Goal: Task Accomplishment & Management: Manage account settings

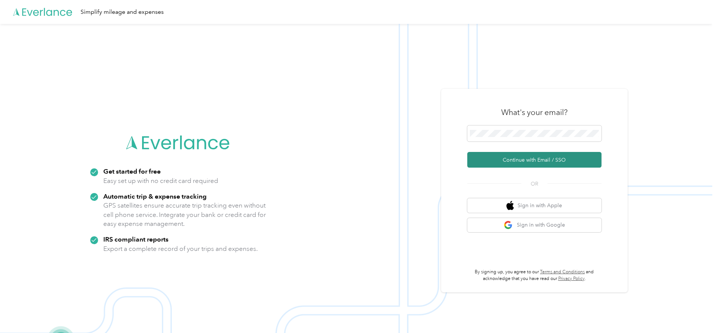
click at [540, 157] on button "Continue with Email / SSO" at bounding box center [534, 160] width 134 height 16
click at [528, 156] on button "Continue with Email / SSO" at bounding box center [534, 160] width 134 height 16
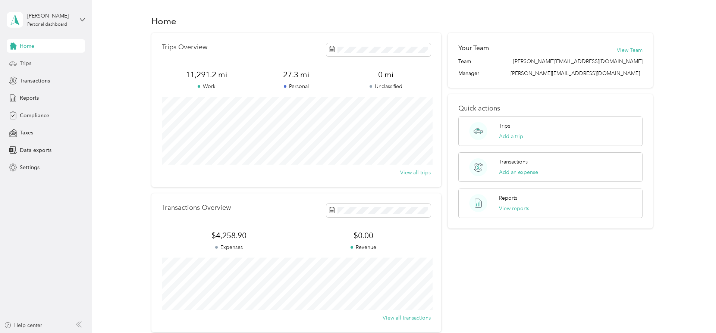
click at [32, 64] on div "Trips" at bounding box center [46, 63] width 78 height 13
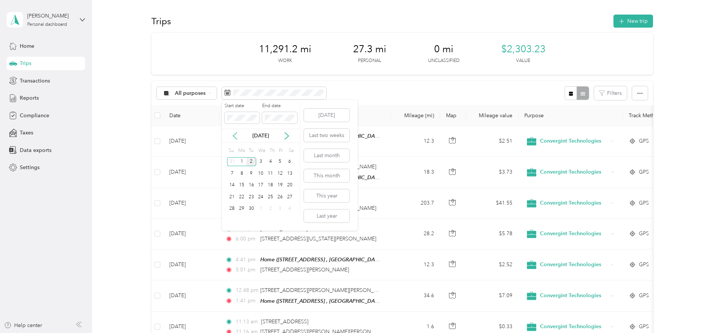
click at [235, 137] on icon at bounding box center [234, 135] width 7 height 7
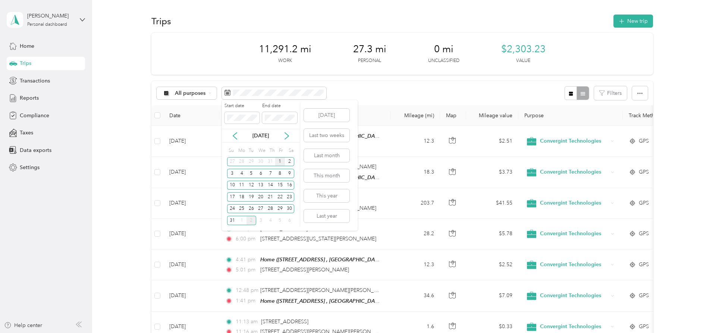
click at [280, 162] on div "1" at bounding box center [280, 161] width 10 height 9
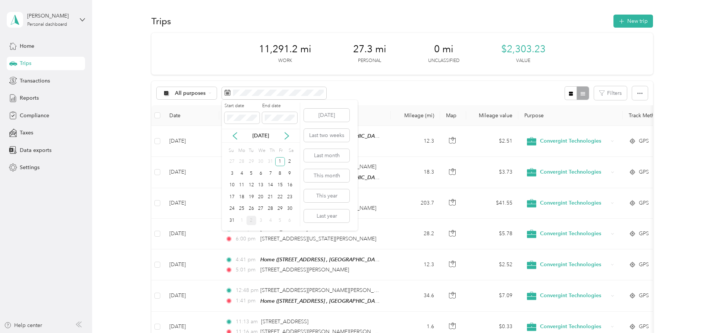
click at [280, 136] on div "Aug 2025" at bounding box center [261, 136] width 78 height 8
click at [284, 135] on icon at bounding box center [286, 135] width 7 height 7
click at [235, 137] on icon at bounding box center [234, 135] width 7 height 7
click at [279, 209] on div "29" at bounding box center [280, 208] width 10 height 9
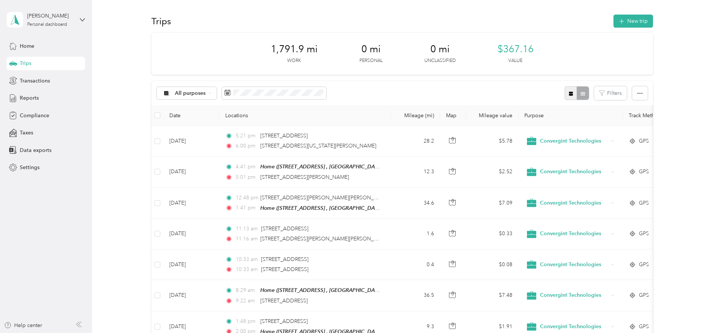
click at [572, 95] on icon "button" at bounding box center [570, 93] width 5 height 5
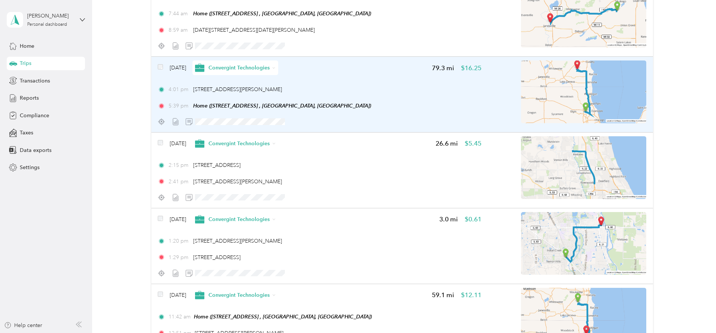
scroll to position [1797, 0]
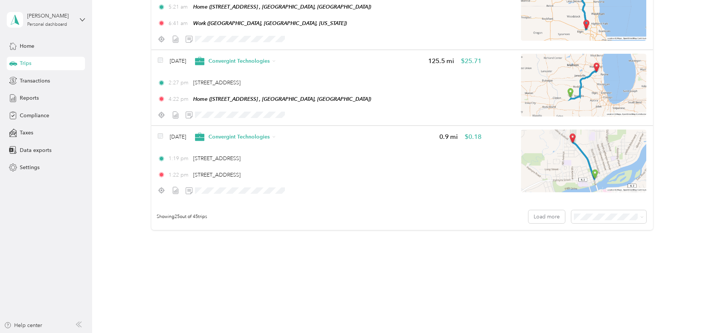
click at [590, 255] on span "100 per load" at bounding box center [595, 256] width 31 height 6
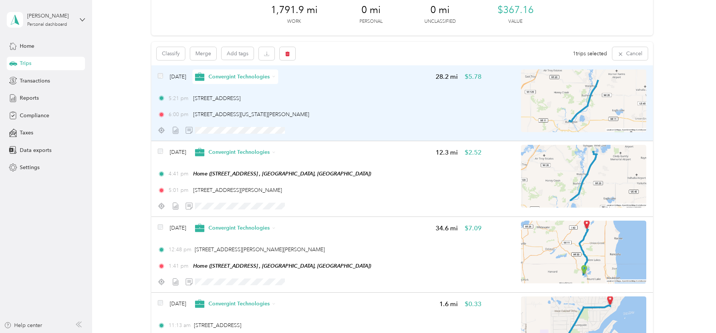
scroll to position [76, 0]
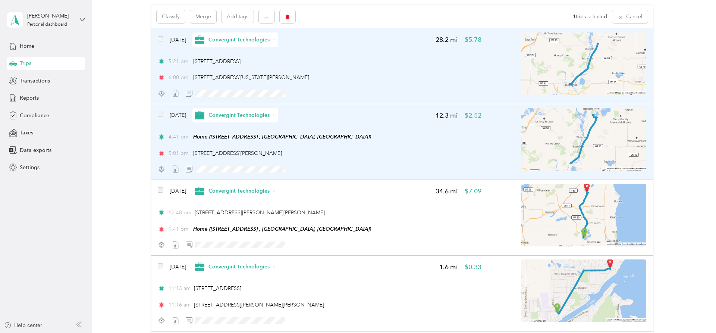
click at [162, 117] on span at bounding box center [160, 115] width 5 height 8
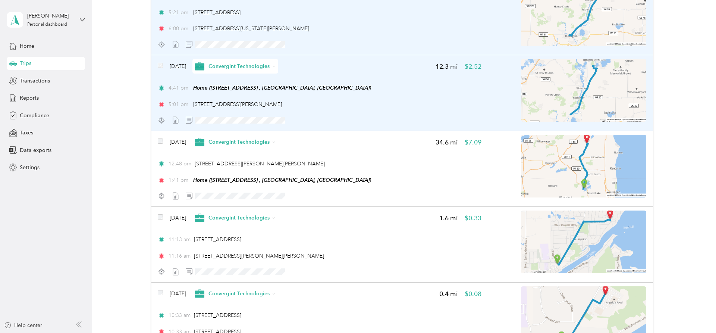
scroll to position [0, 0]
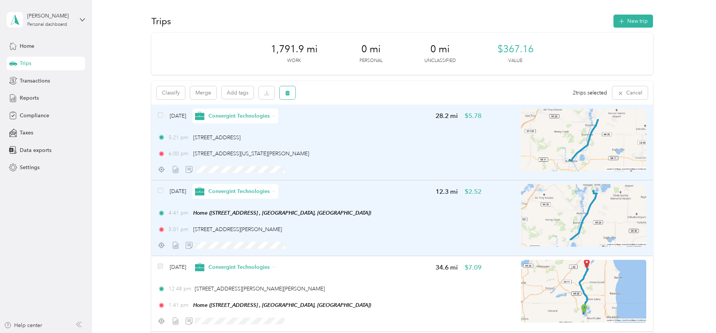
click at [289, 92] on icon "button" at bounding box center [287, 92] width 5 height 5
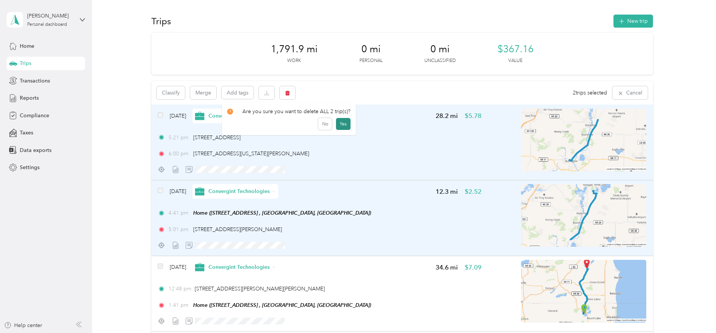
click at [343, 123] on button "Yes" at bounding box center [343, 124] width 15 height 12
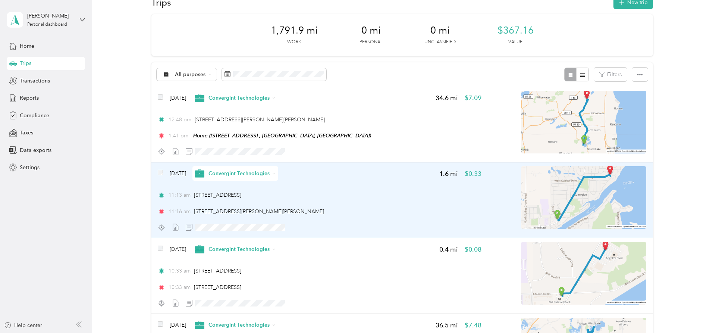
scroll to position [1, 0]
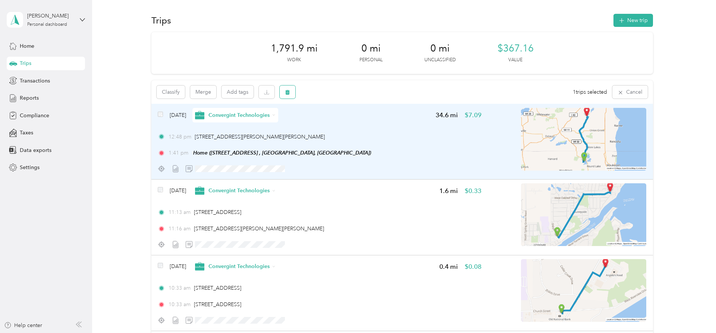
click at [291, 92] on button "button" at bounding box center [288, 91] width 16 height 13
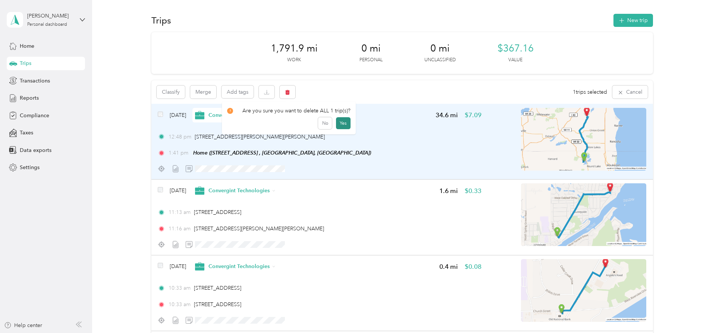
click at [341, 123] on button "Yes" at bounding box center [343, 123] width 15 height 12
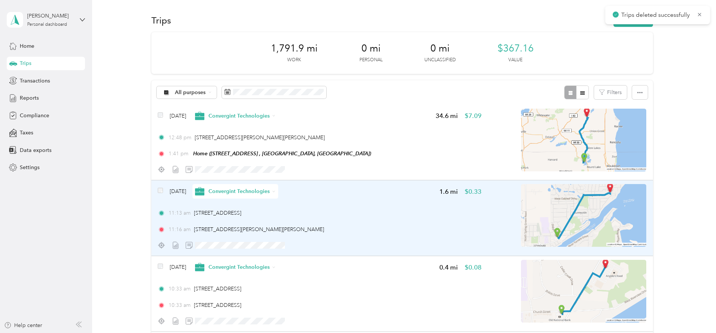
click at [329, 213] on div "11:13 am 3805 W Johnsburg Rd, Johnsburg, IL" at bounding box center [320, 213] width 324 height 8
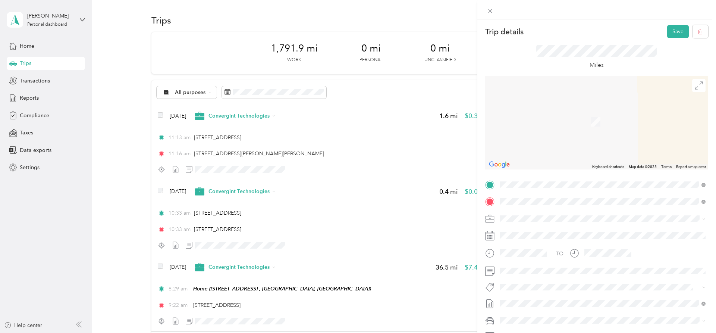
click at [524, 230] on strong "Home" at bounding box center [521, 231] width 15 height 7
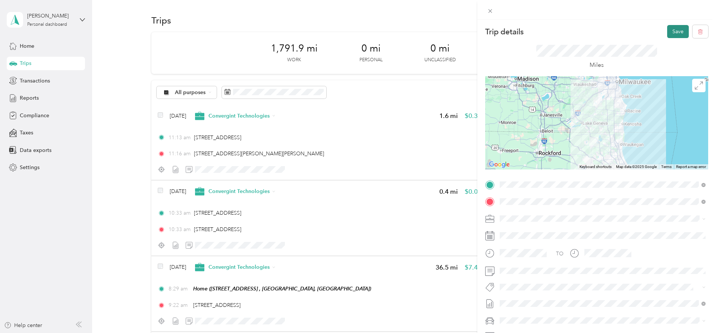
click at [677, 34] on button "Save" at bounding box center [678, 31] width 22 height 13
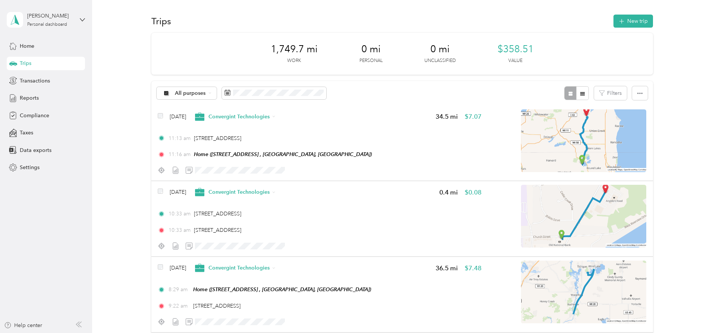
click at [37, 81] on span "Transactions" at bounding box center [35, 81] width 30 height 8
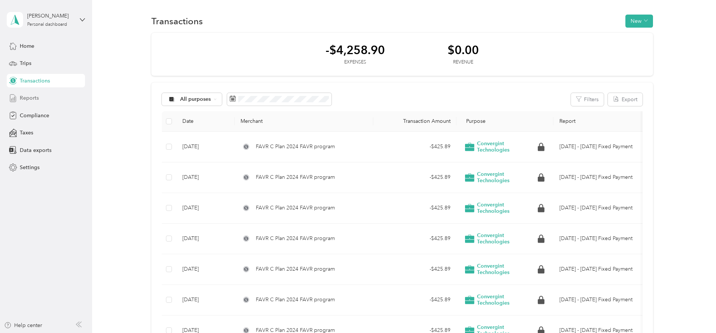
click at [31, 97] on span "Reports" at bounding box center [29, 98] width 19 height 8
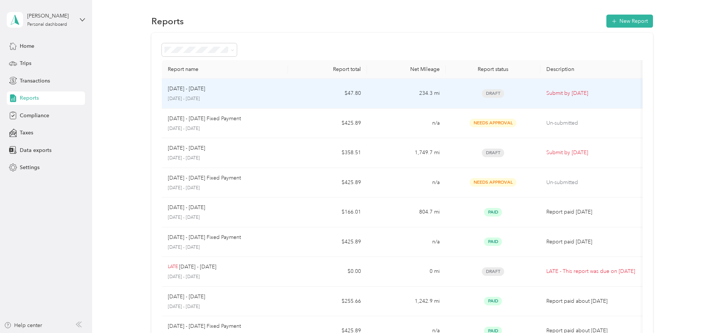
click at [499, 91] on span "Draft" at bounding box center [493, 93] width 22 height 9
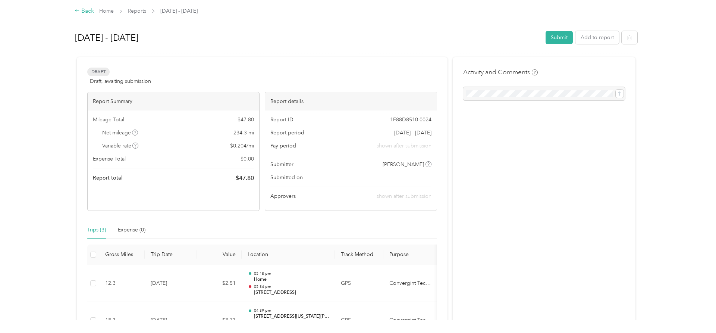
click at [81, 10] on div "Back" at bounding box center [84, 11] width 19 height 9
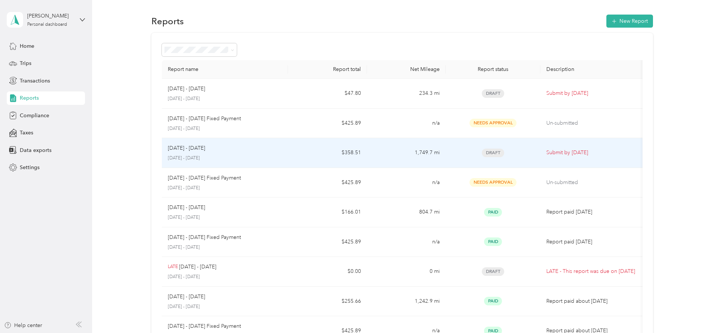
click at [493, 153] on span "Draft" at bounding box center [493, 152] width 22 height 9
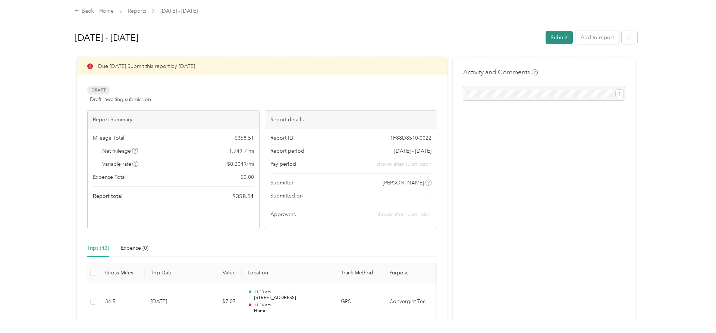
click at [557, 38] on button "Submit" at bounding box center [559, 37] width 27 height 13
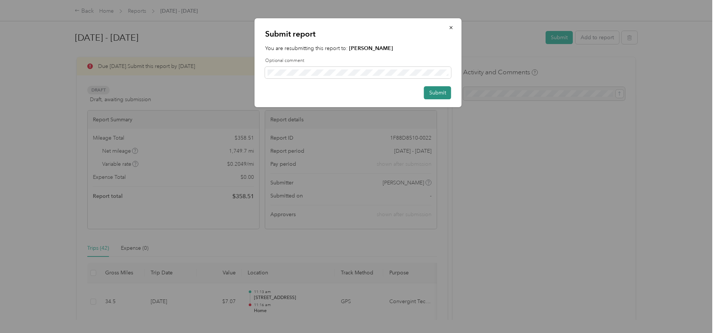
click at [436, 91] on button "Submit" at bounding box center [437, 92] width 27 height 13
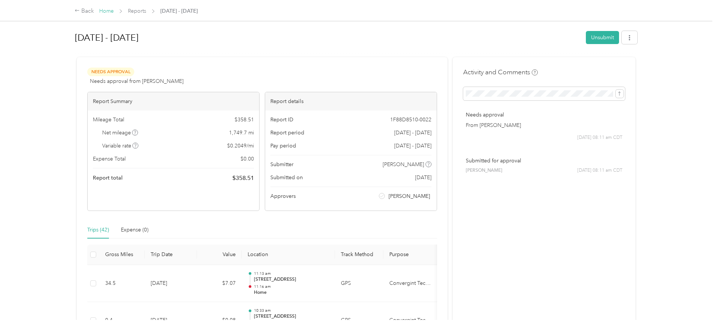
click at [106, 12] on link "Home" at bounding box center [106, 11] width 15 height 6
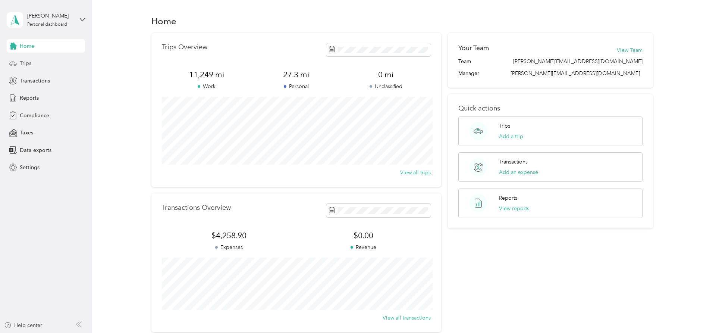
click at [32, 62] on div "Trips" at bounding box center [46, 63] width 78 height 13
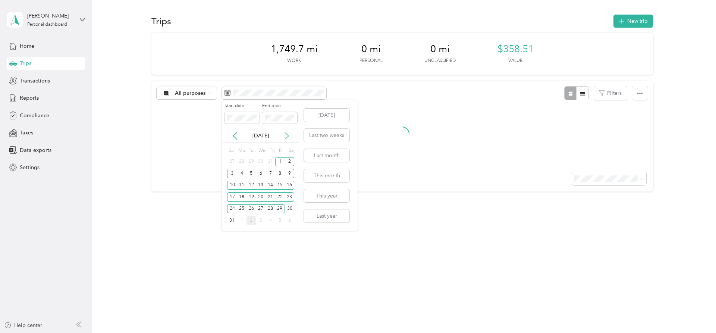
click at [288, 136] on icon at bounding box center [287, 135] width 4 height 7
click at [243, 160] on div "1" at bounding box center [242, 161] width 10 height 9
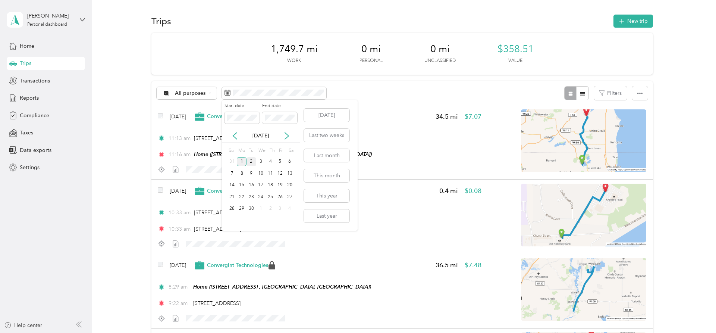
click at [241, 160] on div "1" at bounding box center [242, 161] width 10 height 9
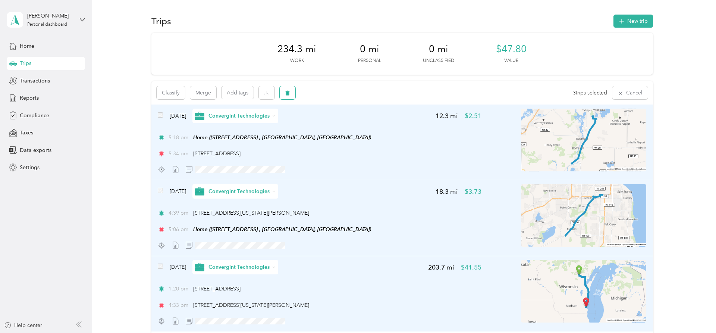
click at [289, 94] on icon "button" at bounding box center [287, 93] width 4 height 5
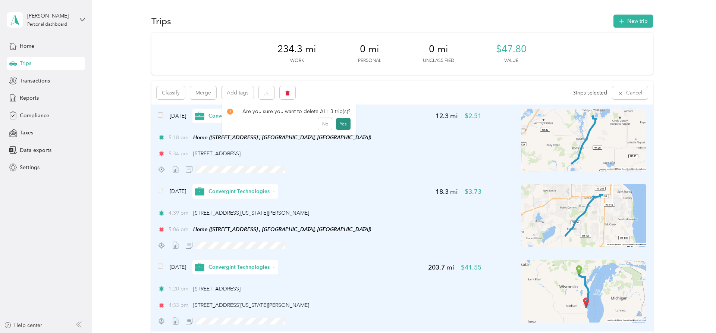
click at [342, 124] on button "Yes" at bounding box center [343, 124] width 15 height 12
